Goal: Task Accomplishment & Management: Use online tool/utility

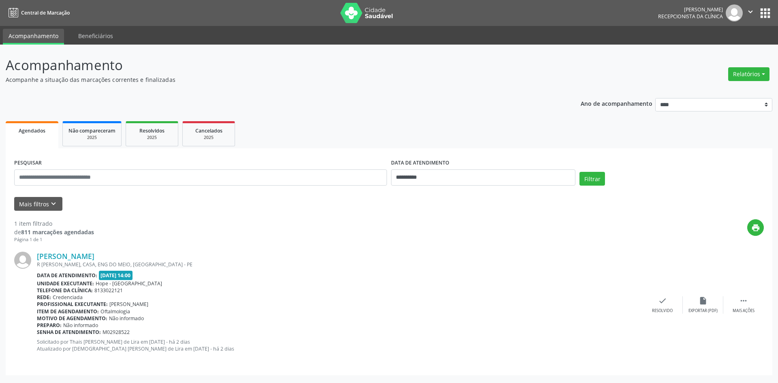
click at [37, 139] on link "Agendados" at bounding box center [32, 134] width 53 height 27
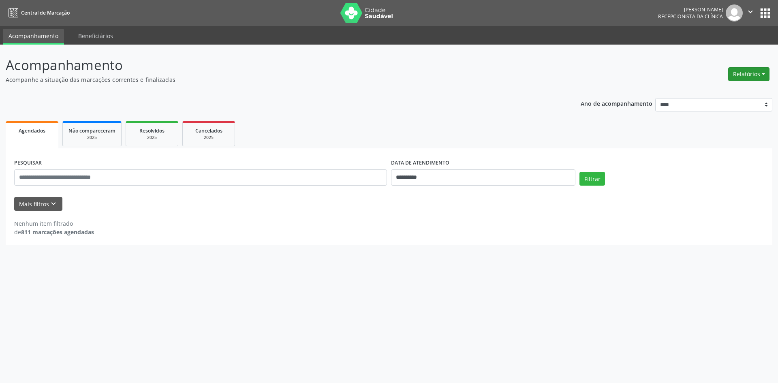
click at [735, 77] on button "Relatórios" at bounding box center [748, 74] width 41 height 14
click at [723, 92] on link "Agendamentos" at bounding box center [726, 91] width 87 height 11
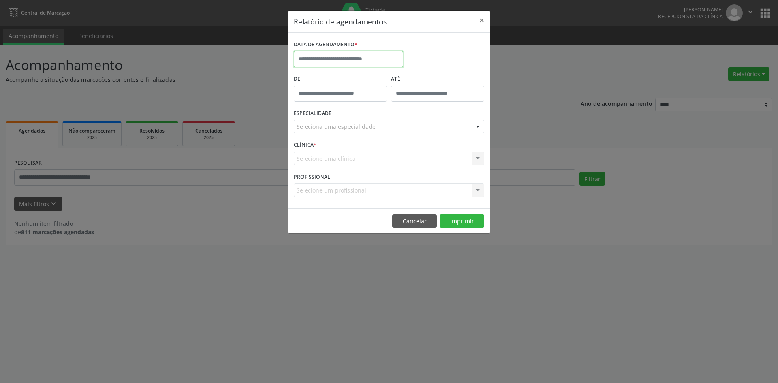
click at [373, 62] on input "text" at bounding box center [348, 59] width 109 height 16
click at [429, 62] on div "DATA DE AGENDAMENTO *" at bounding box center [389, 55] width 195 height 34
type input "*****"
click at [361, 93] on input "*****" at bounding box center [340, 94] width 93 height 16
click at [448, 58] on div "DATA DE AGENDAMENTO *" at bounding box center [389, 55] width 195 height 34
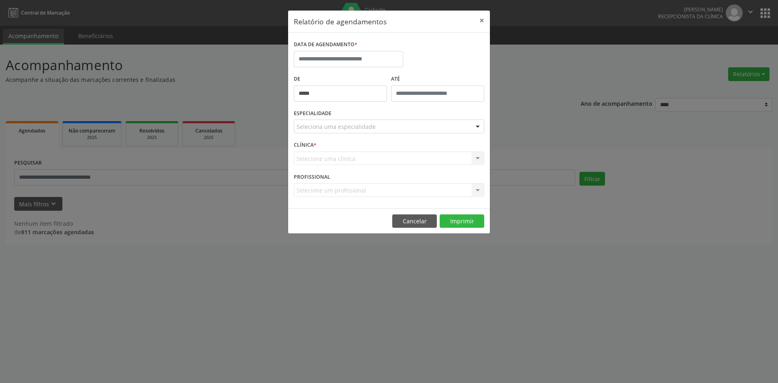
click at [406, 122] on div "Seleciona uma especialidade" at bounding box center [389, 127] width 190 height 14
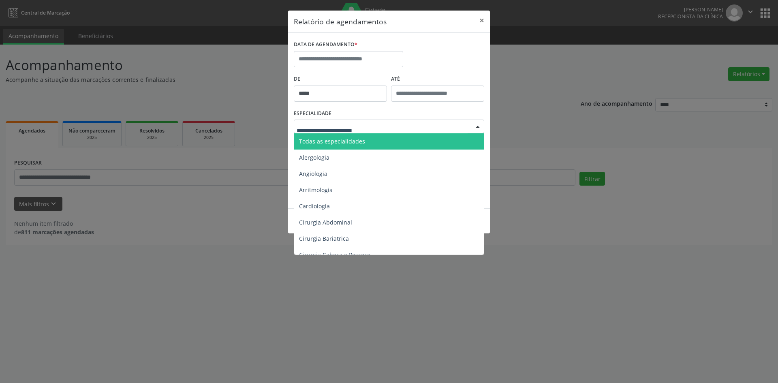
click at [457, 66] on div "DATA DE AGENDAMENTO *" at bounding box center [389, 55] width 195 height 34
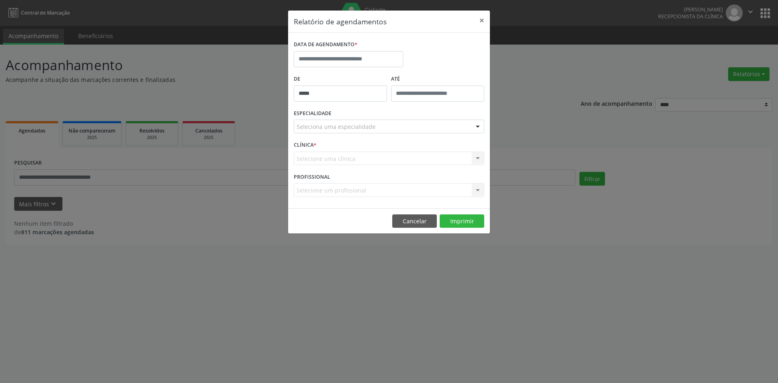
click at [392, 160] on div "Selecione uma clínica Nenhum resultado encontrado para: " " Não há nenhuma opçã…" at bounding box center [389, 159] width 190 height 14
click at [481, 19] on button "×" at bounding box center [482, 21] width 16 height 20
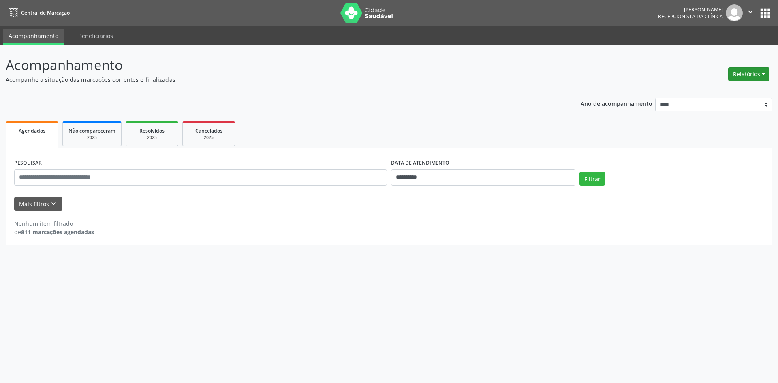
click at [761, 78] on button "Relatórios" at bounding box center [748, 74] width 41 height 14
click at [701, 93] on link "Agendamentos" at bounding box center [726, 91] width 87 height 11
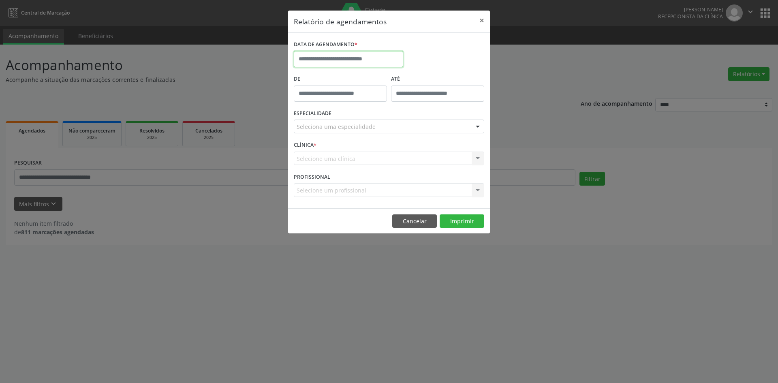
click at [331, 62] on input "text" at bounding box center [348, 59] width 109 height 16
click at [531, 98] on div "Relatório de agendamentos × DATA DE AGENDAMENTO * De ATÉ ESPECIALIDADE Selecion…" at bounding box center [389, 191] width 778 height 383
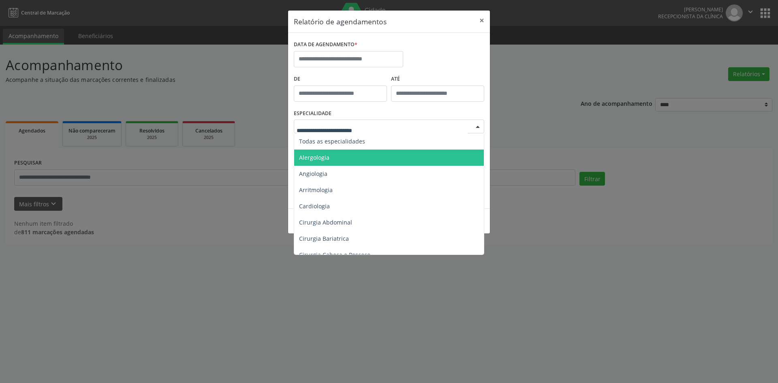
click at [576, 135] on div "Relatório de agendamentos × DATA DE AGENDAMENTO * De ATÉ ESPECIALIDADE Todas as…" at bounding box center [389, 191] width 778 height 383
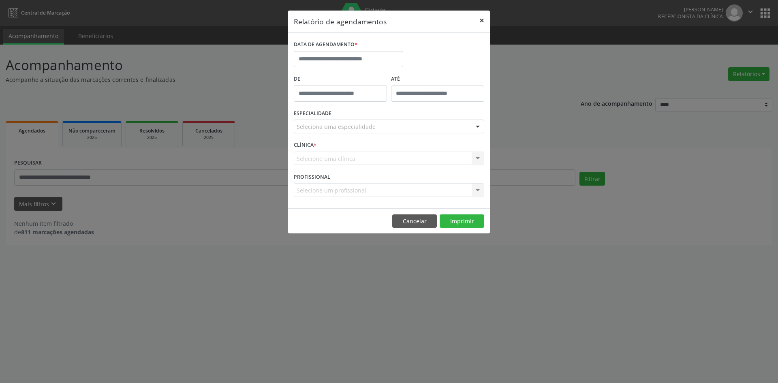
click at [483, 17] on button "×" at bounding box center [482, 21] width 16 height 20
